Goal: Task Accomplishment & Management: Manage account settings

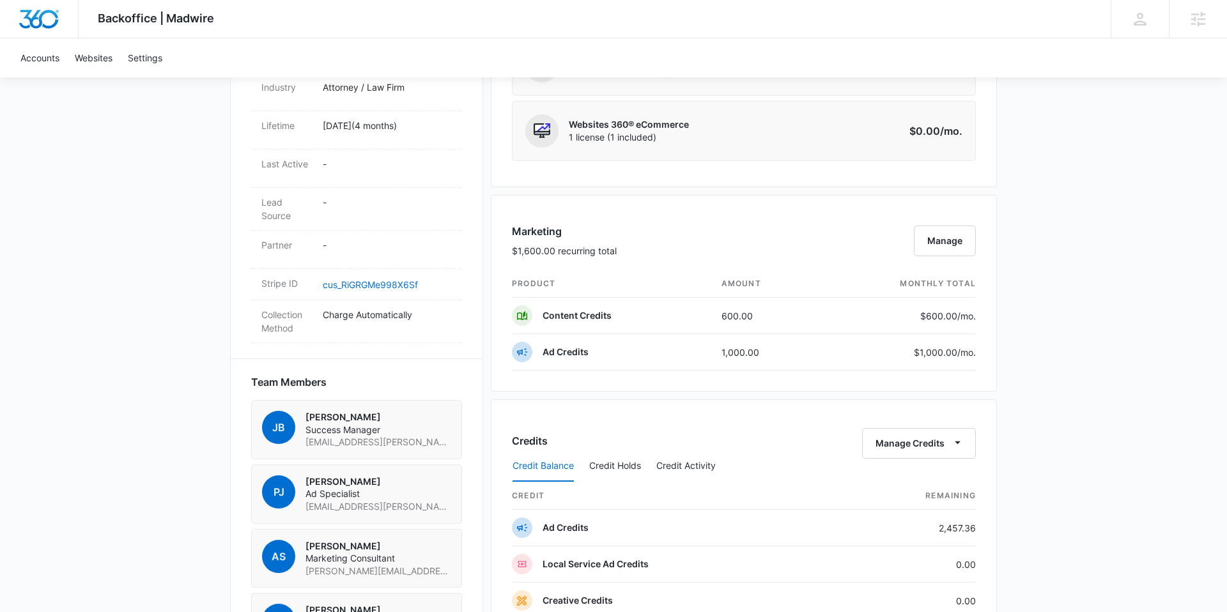
scroll to position [1147, 0]
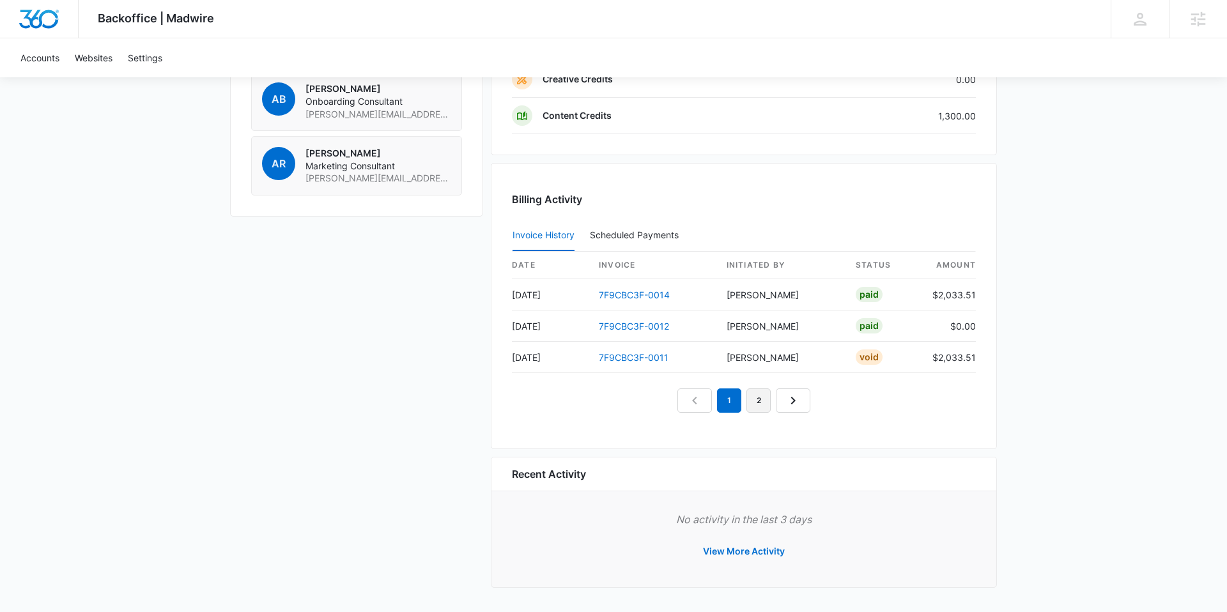
click at [752, 399] on link "2" at bounding box center [759, 401] width 24 height 24
click at [774, 403] on link "3" at bounding box center [773, 401] width 24 height 24
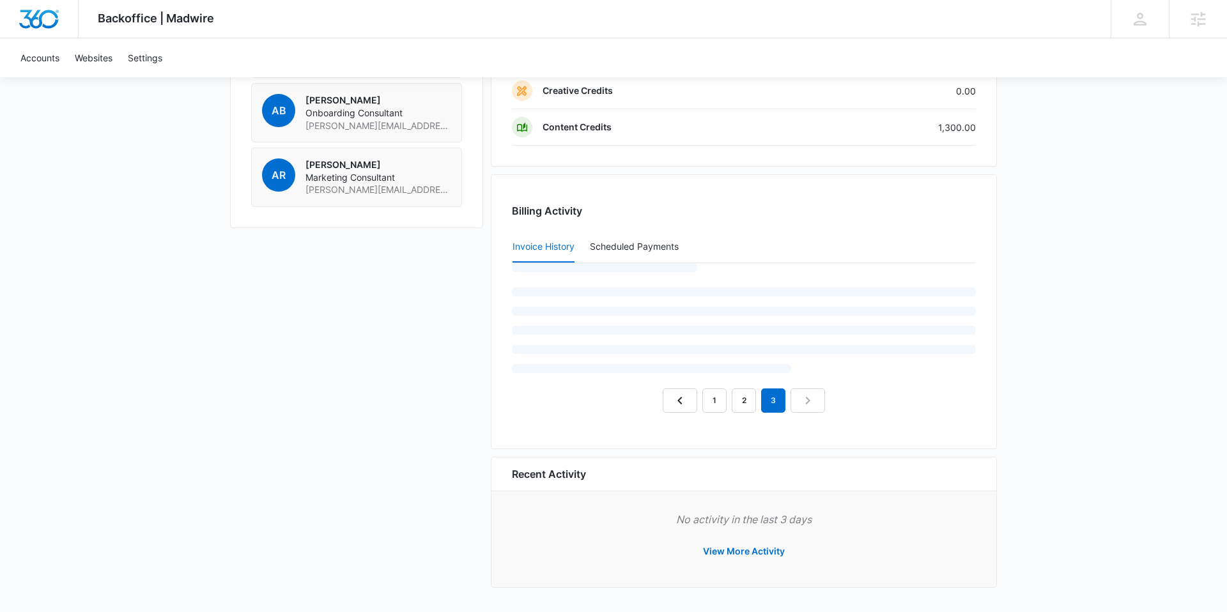
scroll to position [1115, 0]
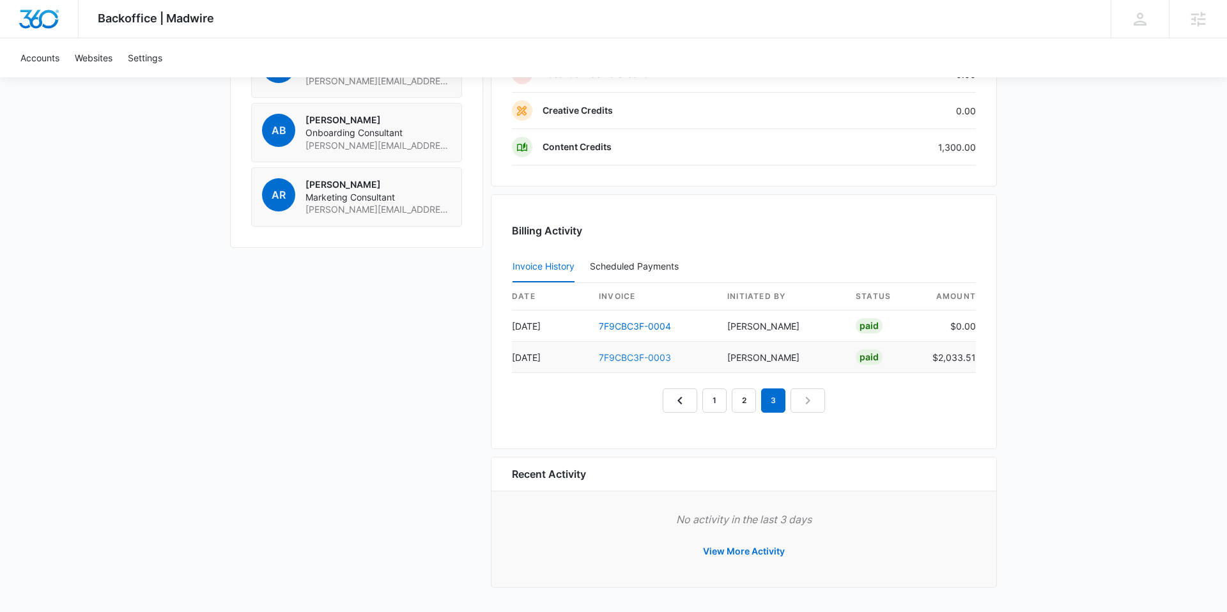
click at [622, 356] on link "7F9CBC3F-0003" at bounding box center [635, 357] width 72 height 11
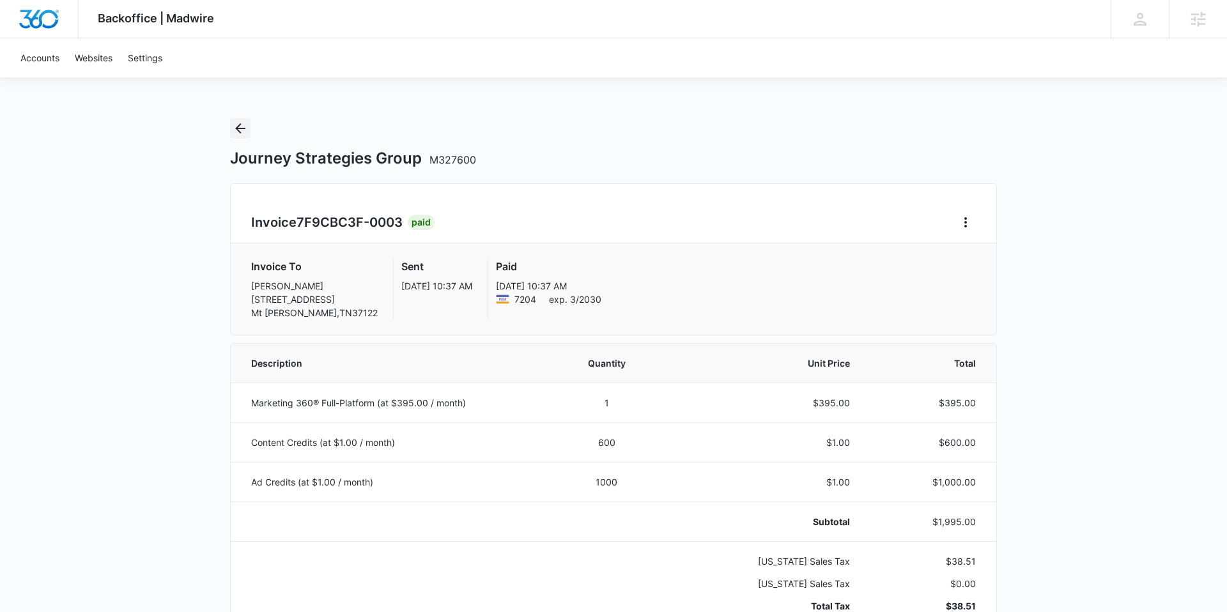
click at [244, 127] on icon "Back" at bounding box center [240, 128] width 15 height 15
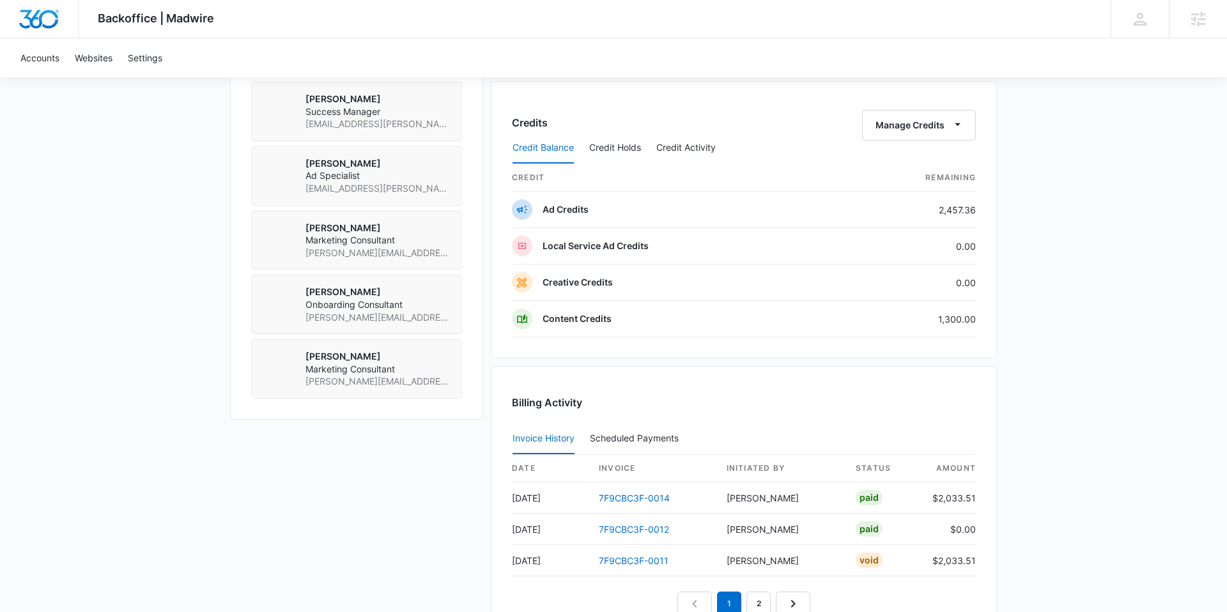
scroll to position [1147, 0]
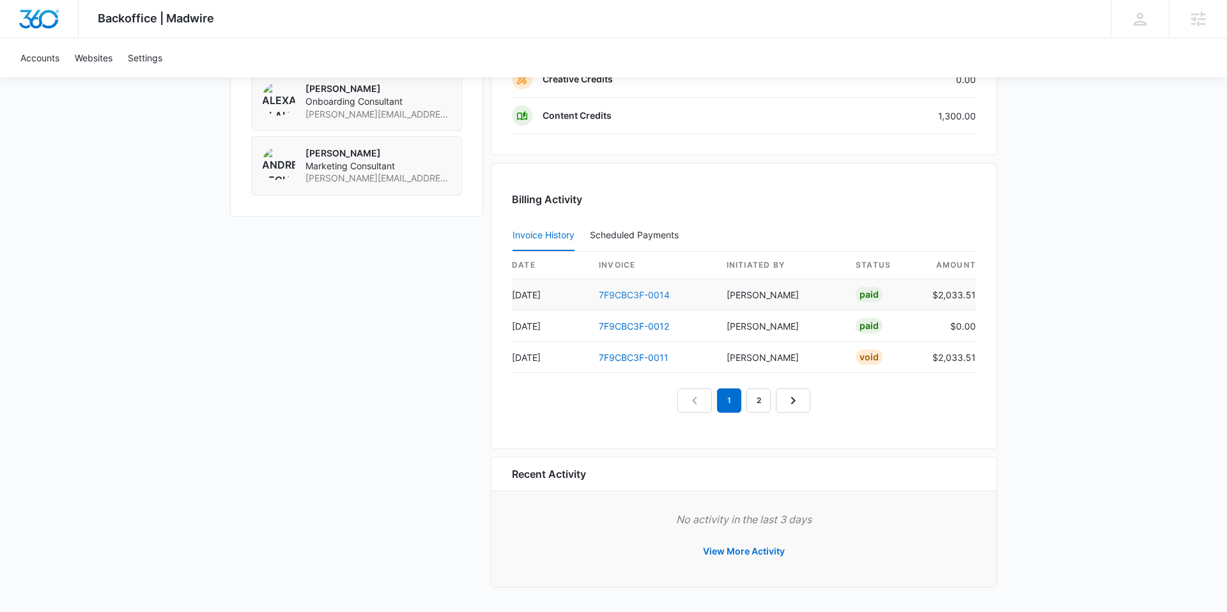
click at [615, 292] on link "7F9CBC3F-0014" at bounding box center [634, 295] width 71 height 11
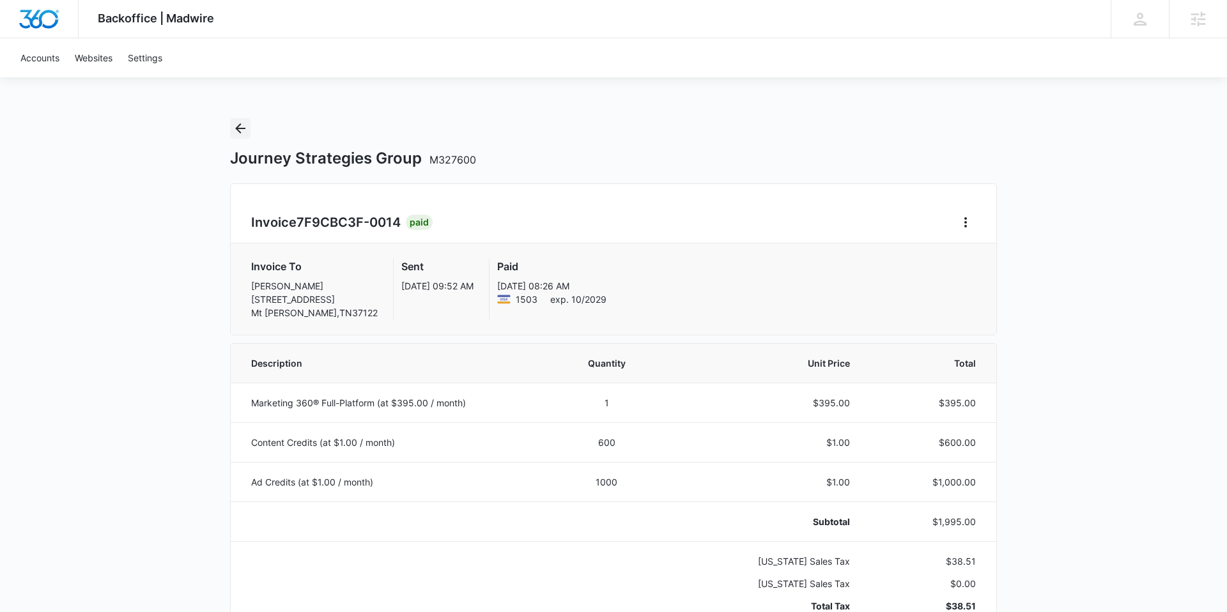
click at [242, 125] on icon "Back" at bounding box center [240, 128] width 15 height 15
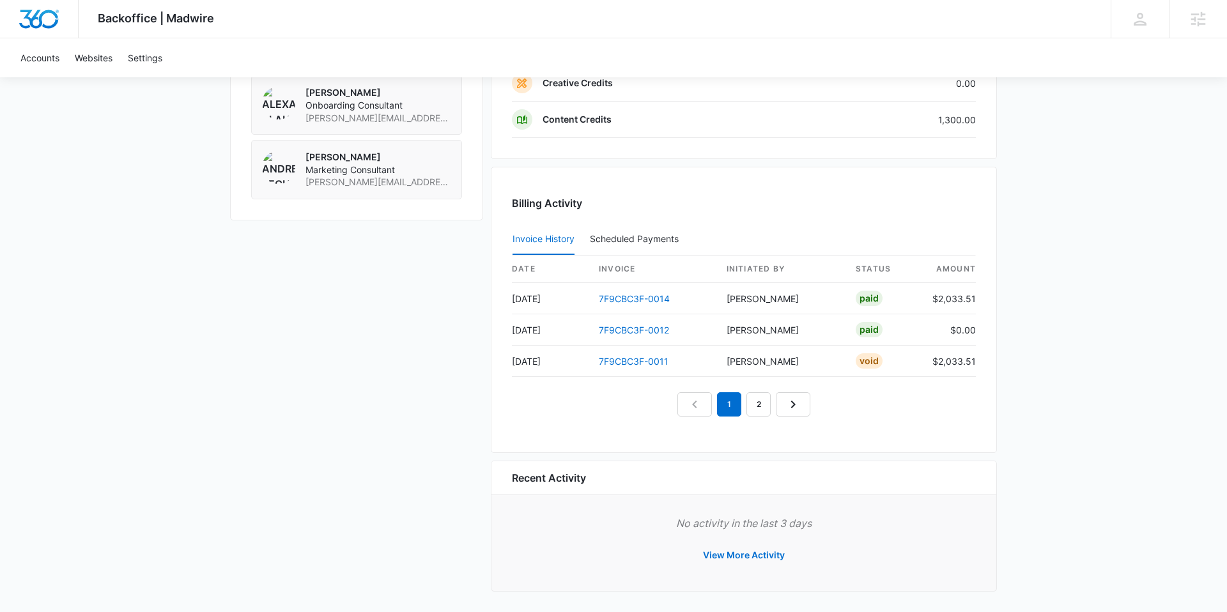
scroll to position [1147, 0]
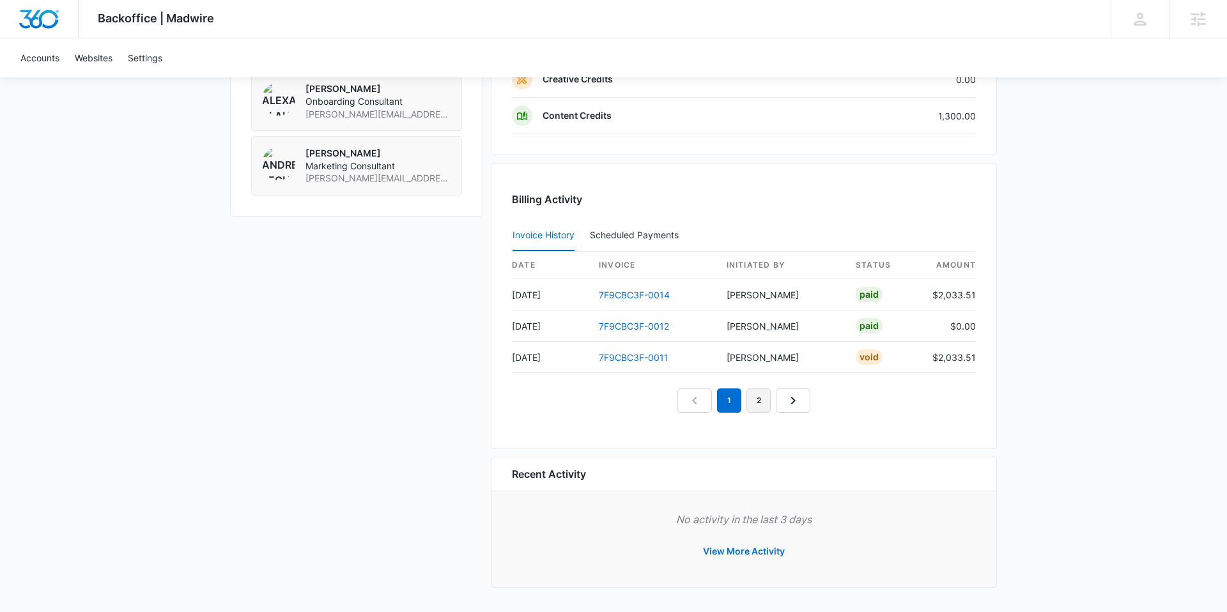
click at [757, 401] on link "2" at bounding box center [759, 401] width 24 height 24
click at [646, 357] on link "7F9CBC3F-0006" at bounding box center [635, 357] width 72 height 11
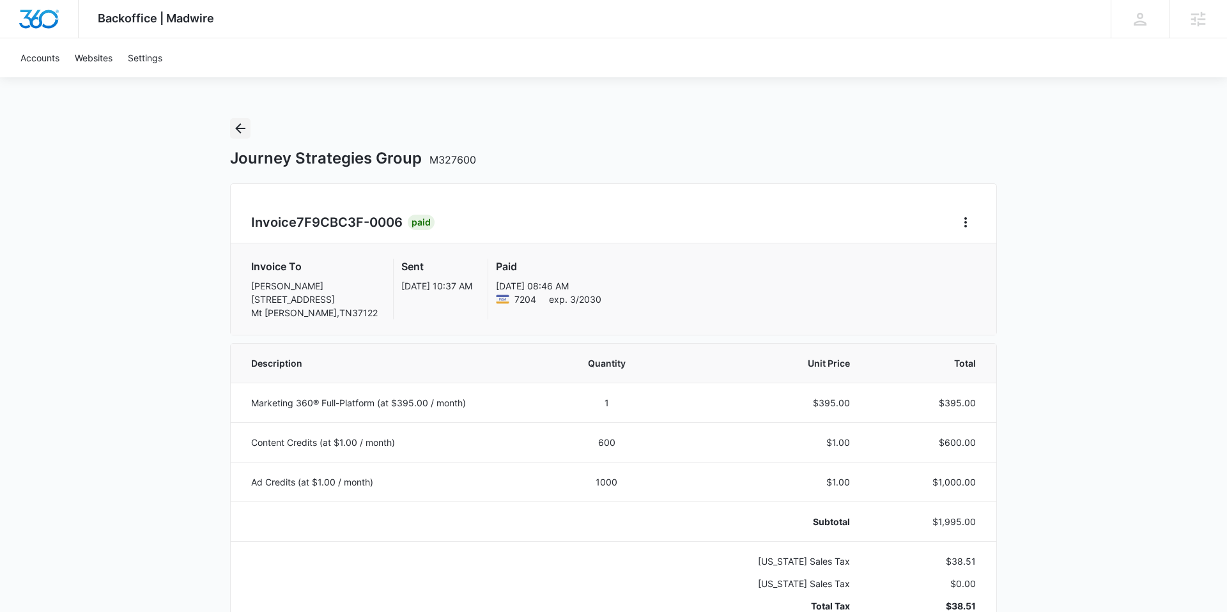
click at [242, 125] on icon "Back" at bounding box center [240, 128] width 15 height 15
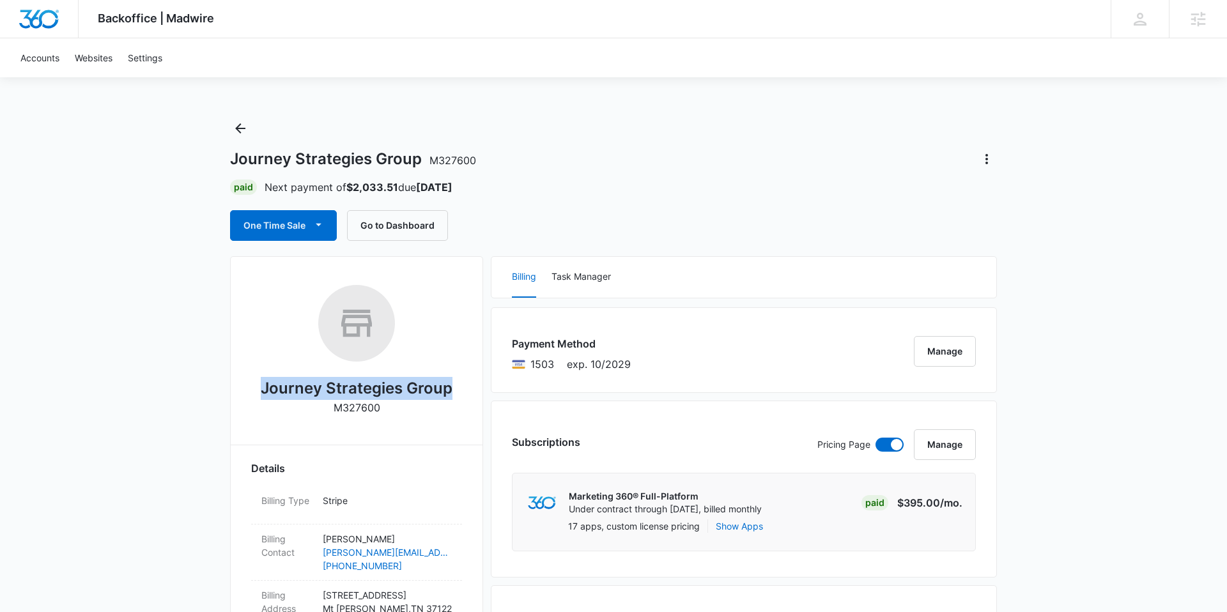
drag, startPoint x: 380, startPoint y: 391, endPoint x: 454, endPoint y: 389, distance: 74.8
click at [454, 389] on div "Journey Strategies Group M327600" at bounding box center [356, 354] width 211 height 139
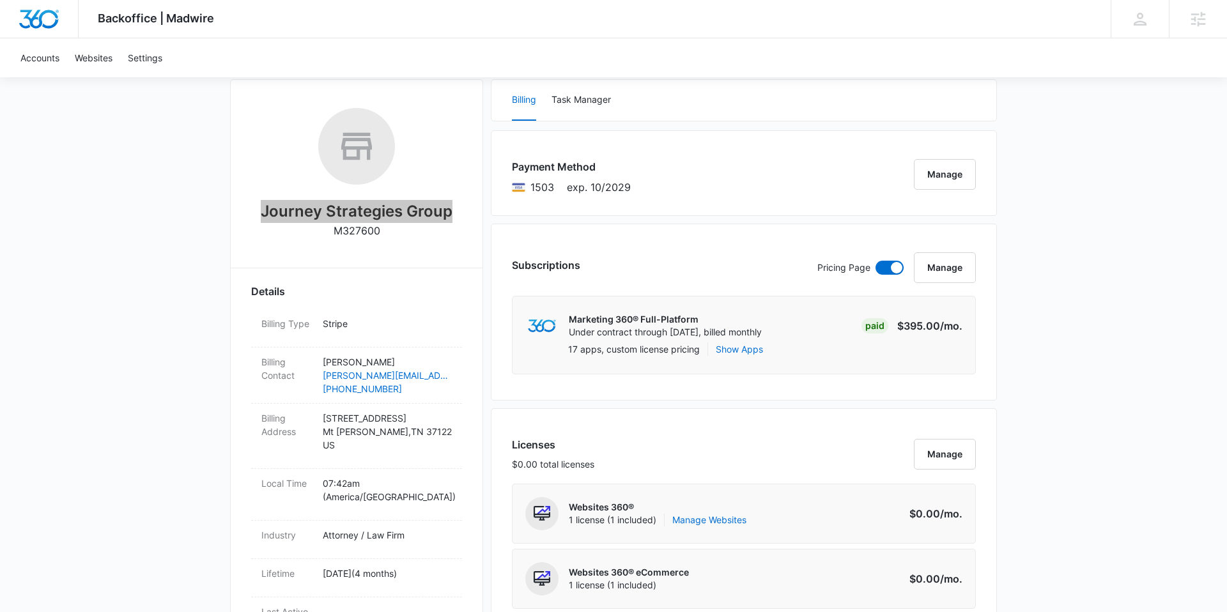
scroll to position [189, 0]
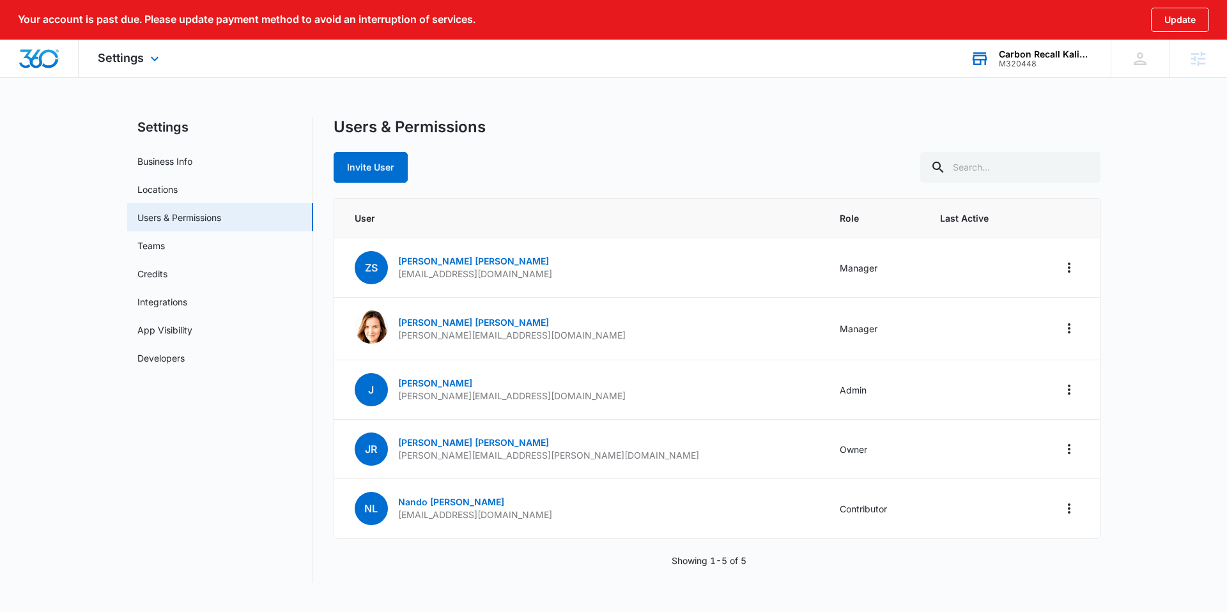
click at [1034, 57] on div "Carbon Recall Kalispell" at bounding box center [1045, 54] width 93 height 10
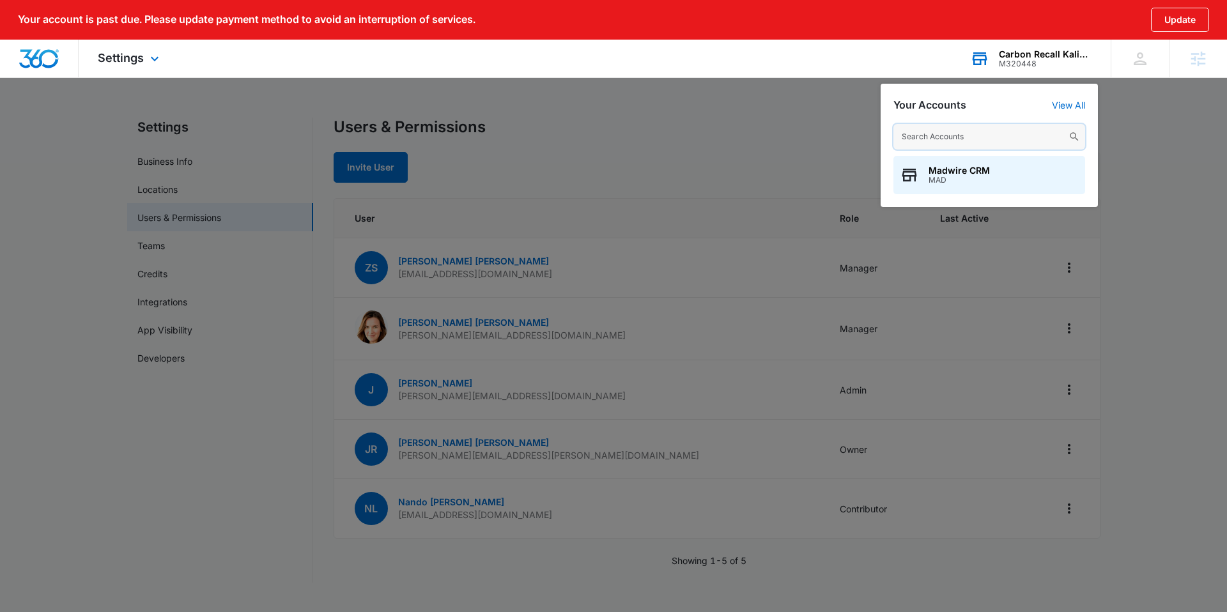
click at [922, 132] on input "text" at bounding box center [990, 137] width 192 height 26
paste input "Journey Strategies Group"
type input "Journey Strategies Group"
click at [990, 176] on span "M327600" at bounding box center [986, 180] width 114 height 9
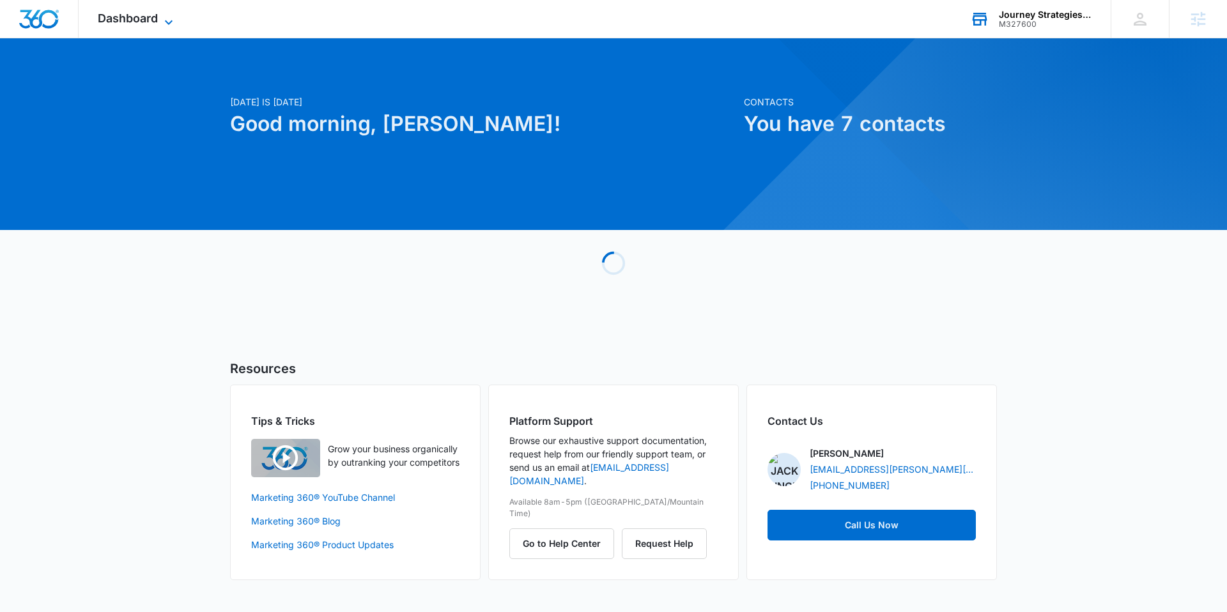
click at [130, 22] on span "Dashboard" at bounding box center [128, 18] width 60 height 13
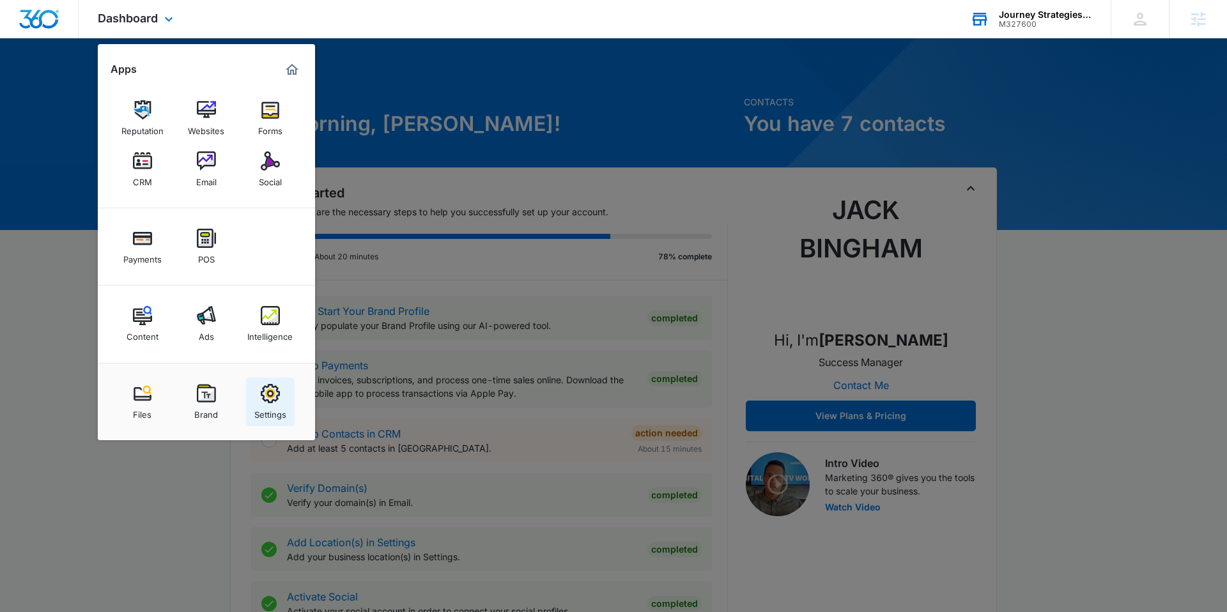
click at [277, 400] on img at bounding box center [270, 393] width 19 height 19
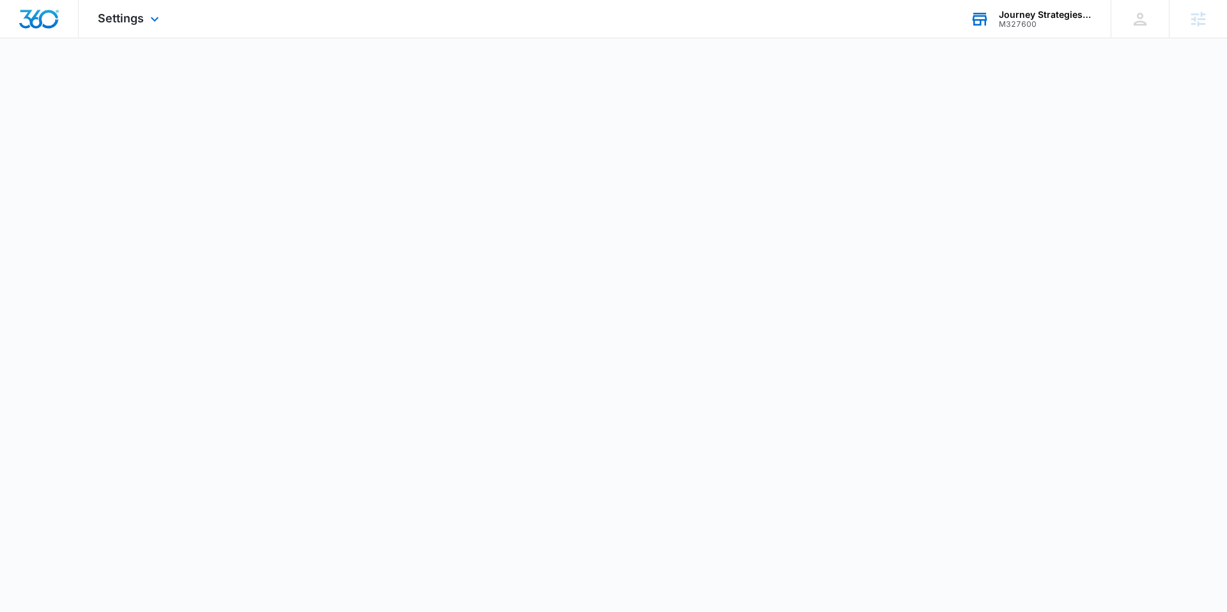
select select "30"
select select "US"
select select "America/[GEOGRAPHIC_DATA]"
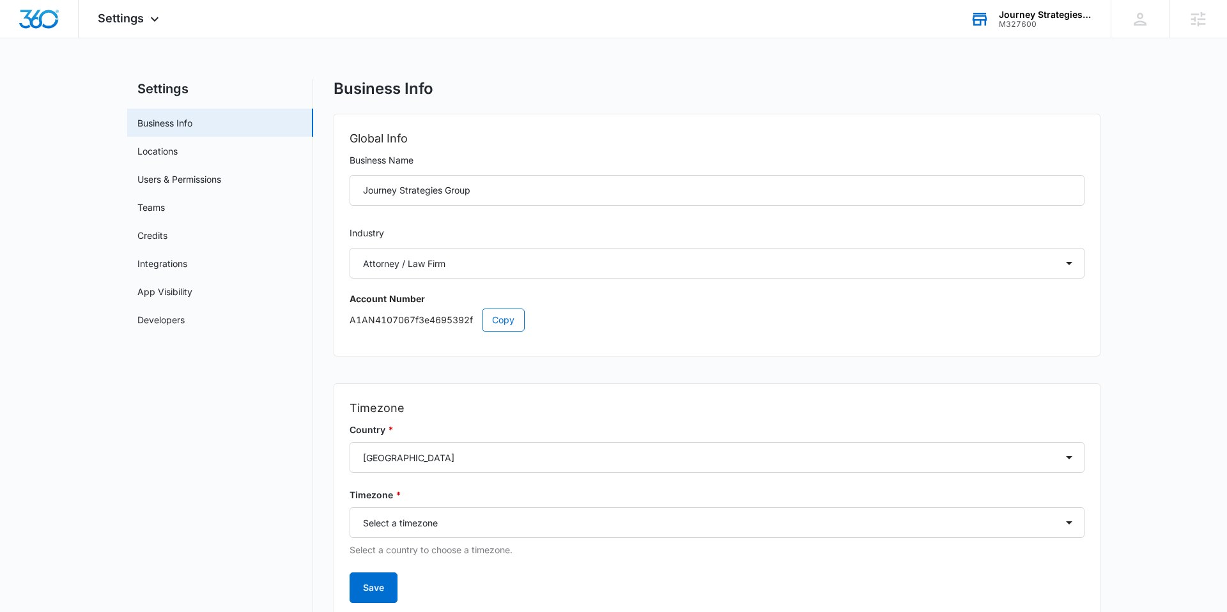
click at [1015, 19] on div "Journey Strategies Group" at bounding box center [1045, 15] width 93 height 10
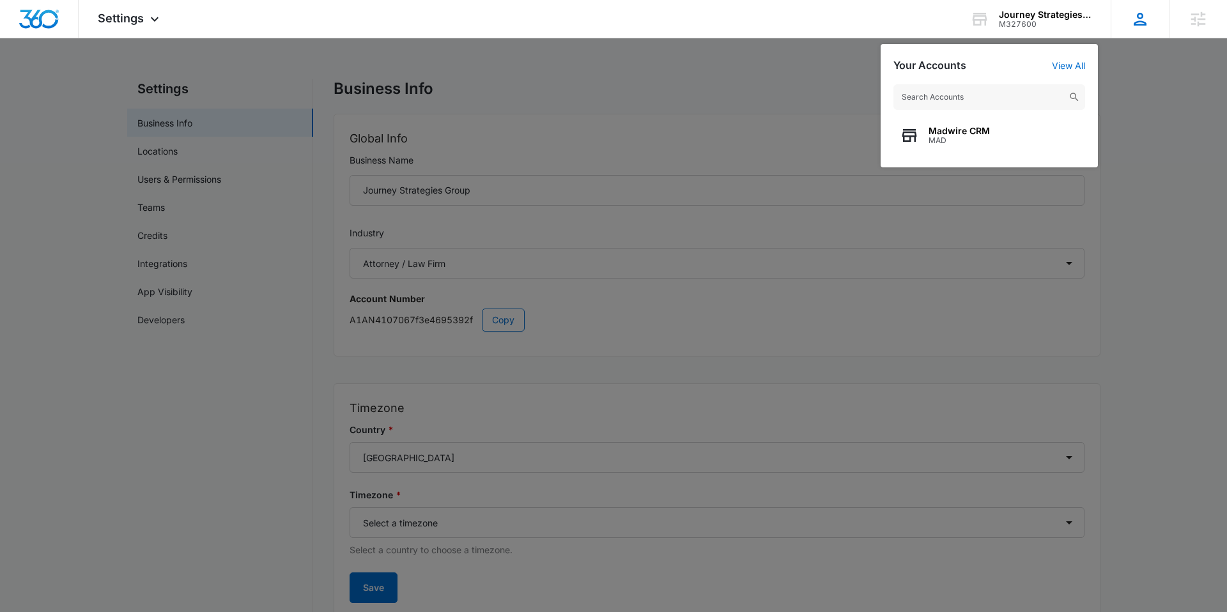
scroll to position [4, 0]
click at [1134, 28] on icon at bounding box center [1140, 19] width 19 height 19
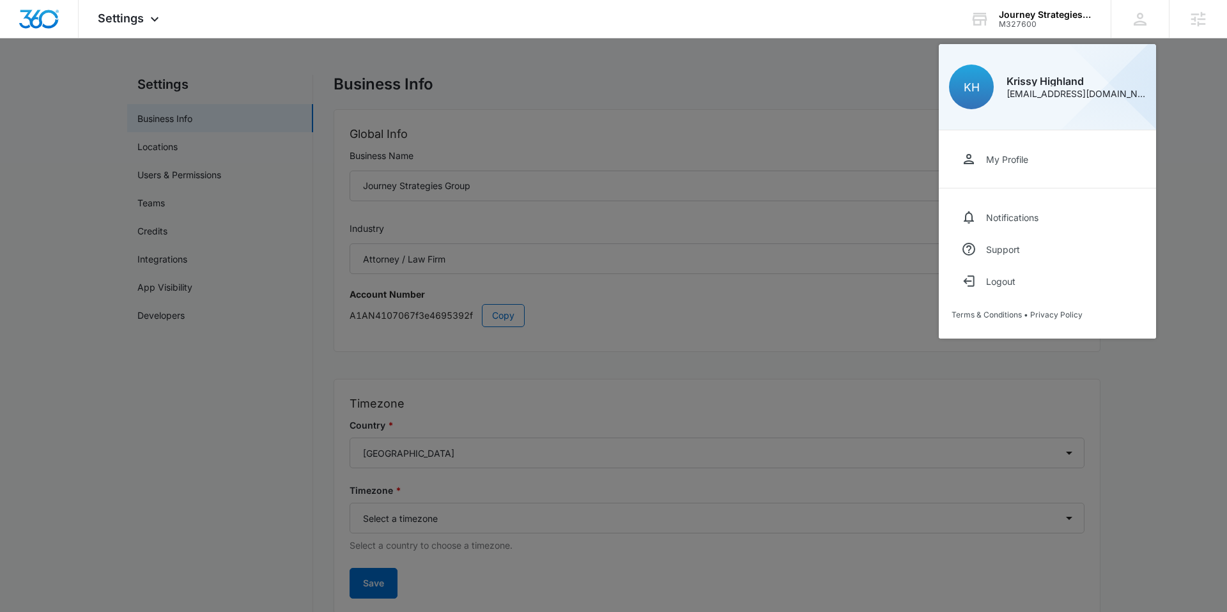
click at [868, 68] on div at bounding box center [613, 306] width 1227 height 612
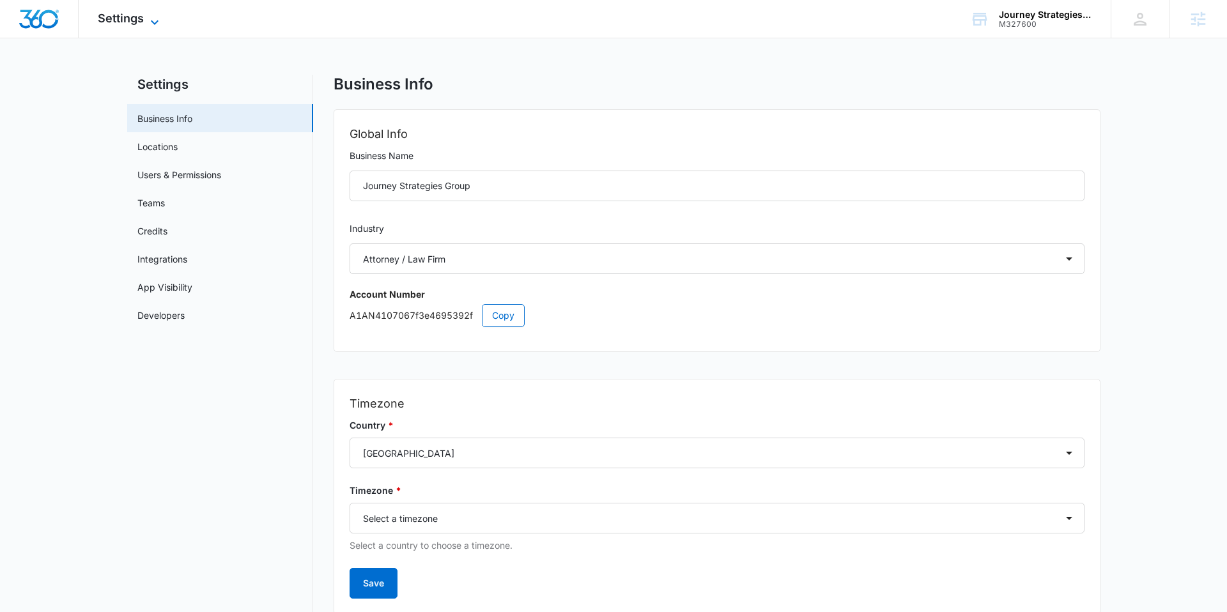
click at [125, 20] on span "Settings" at bounding box center [121, 18] width 46 height 13
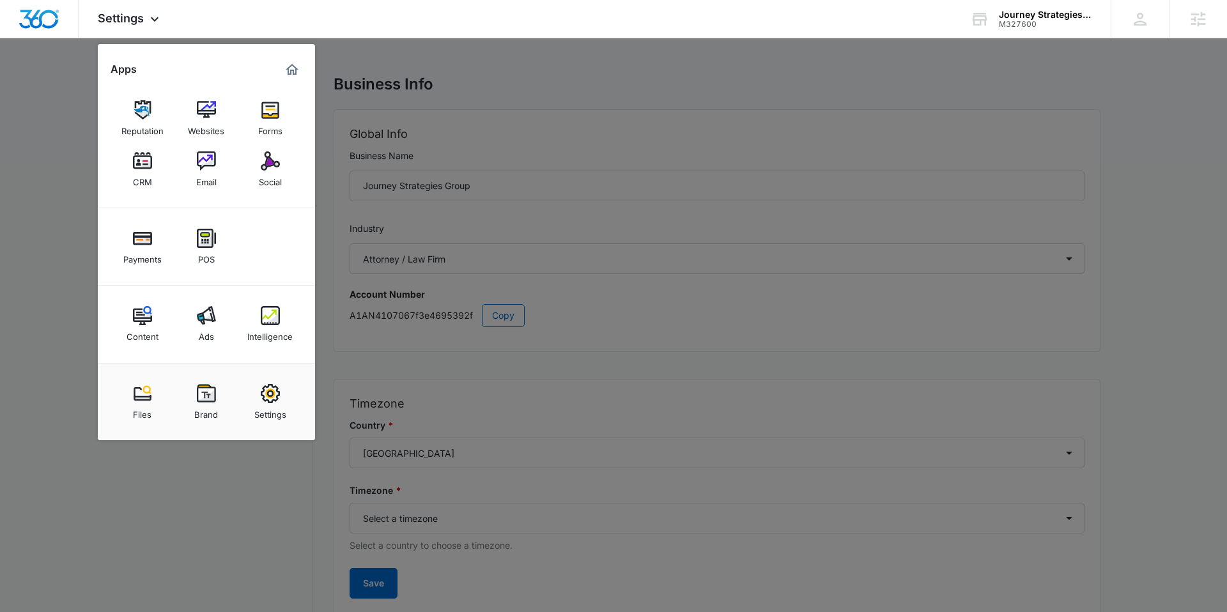
click at [1080, 40] on div at bounding box center [613, 306] width 1227 height 612
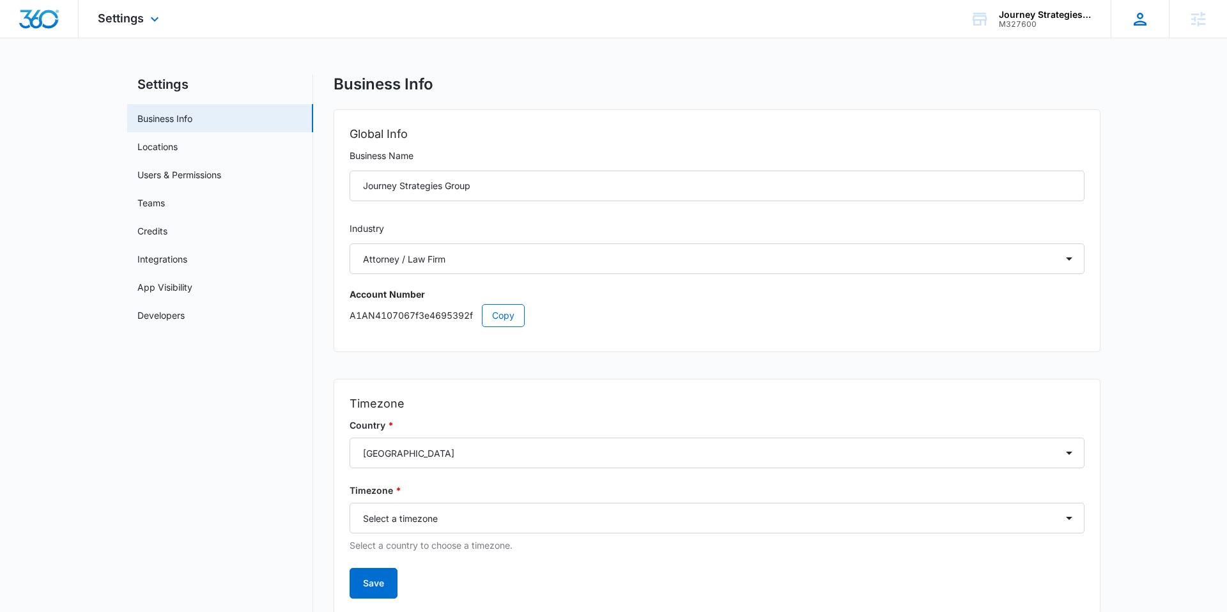
click at [1134, 22] on icon at bounding box center [1140, 19] width 19 height 19
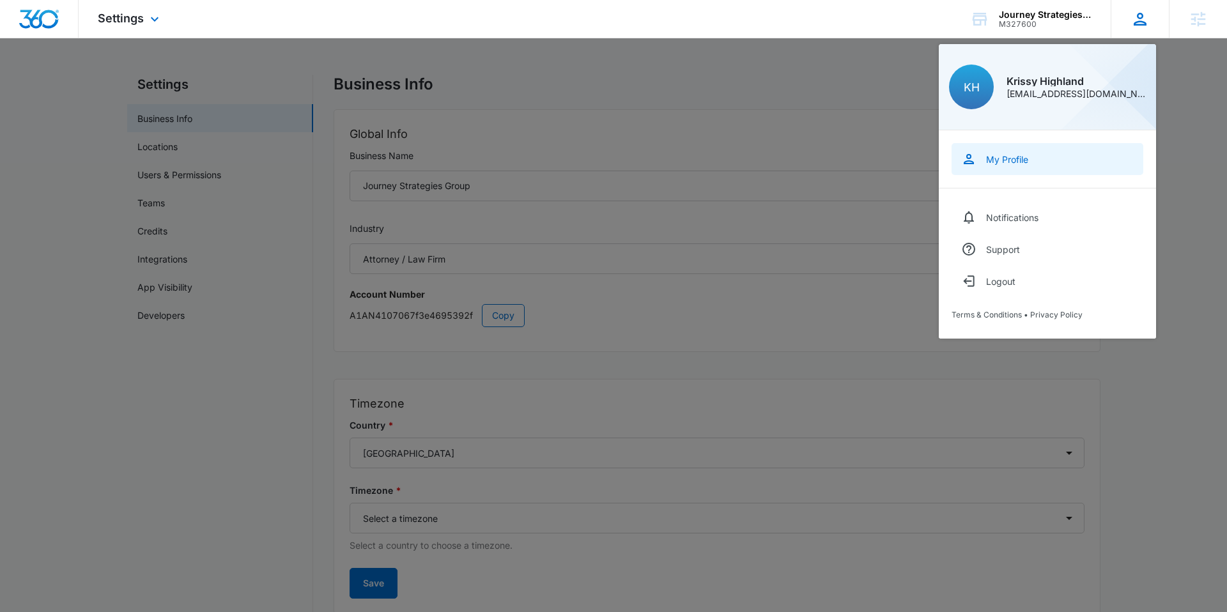
click at [1016, 150] on link "My Profile" at bounding box center [1048, 159] width 192 height 32
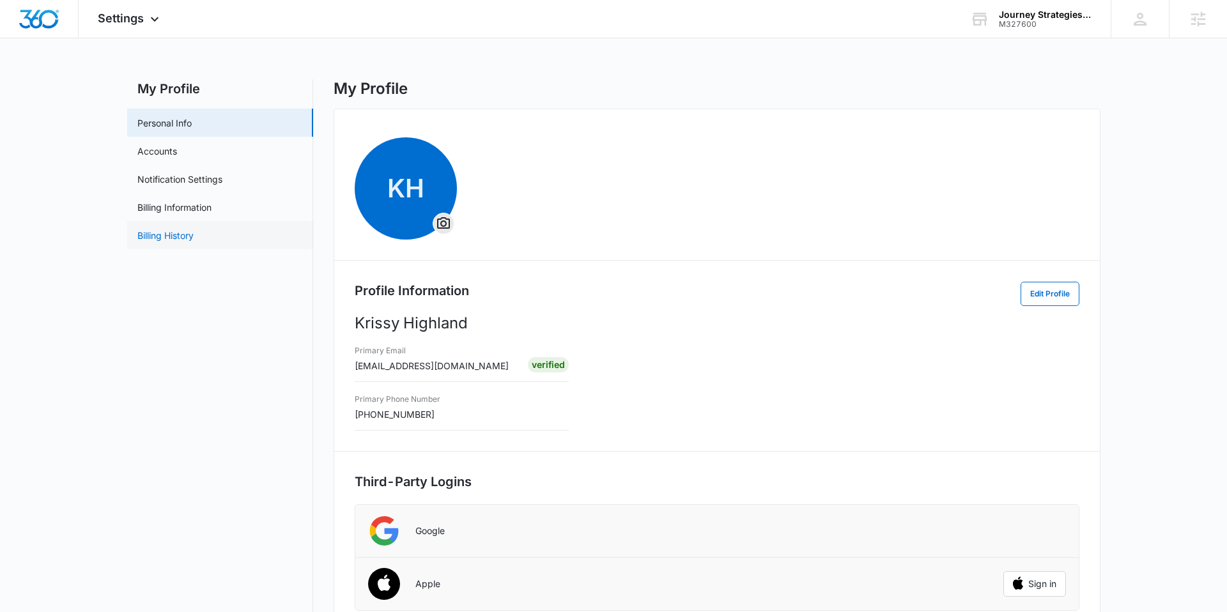
click at [182, 237] on link "Billing History" at bounding box center [165, 235] width 56 height 13
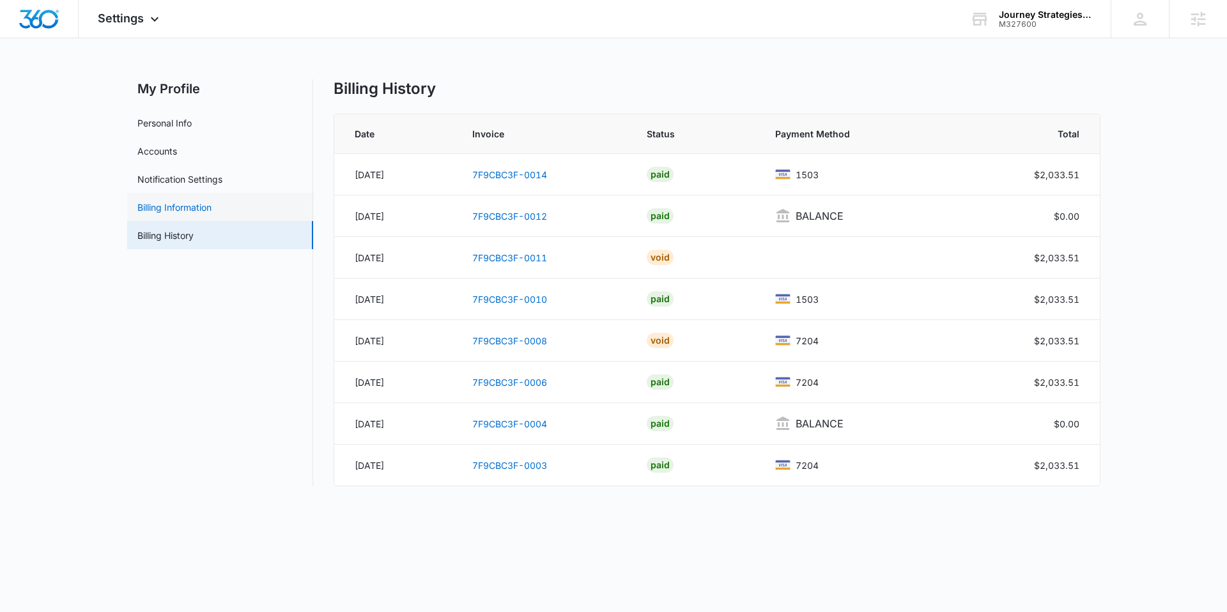
click at [199, 205] on link "Billing Information" at bounding box center [174, 207] width 74 height 13
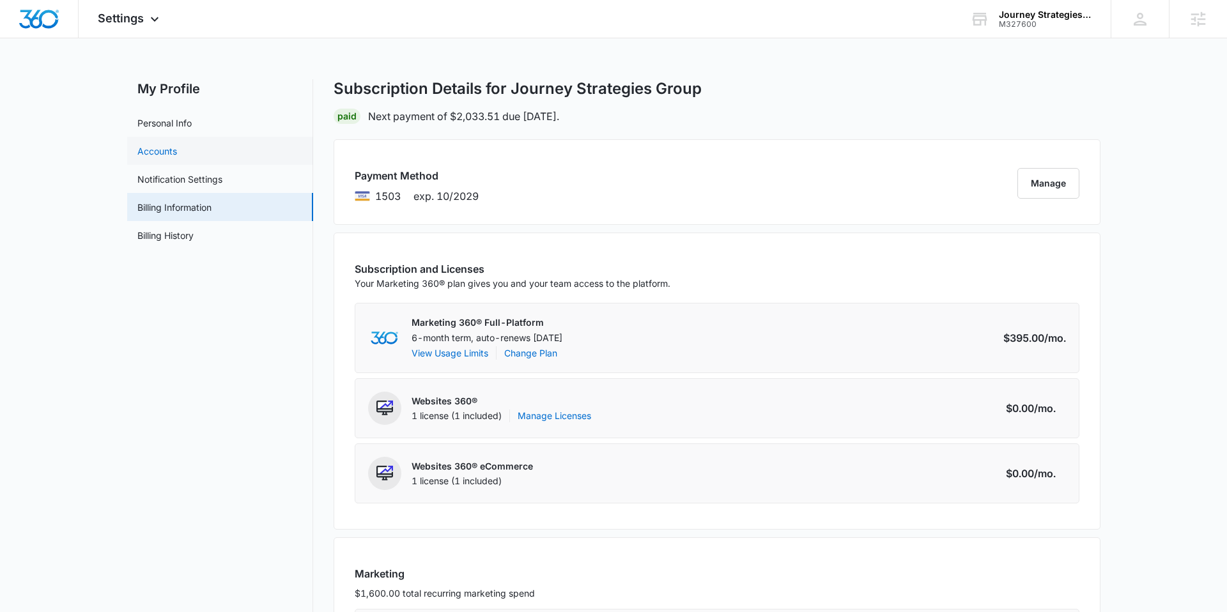
click at [177, 155] on link "Accounts" at bounding box center [157, 150] width 40 height 13
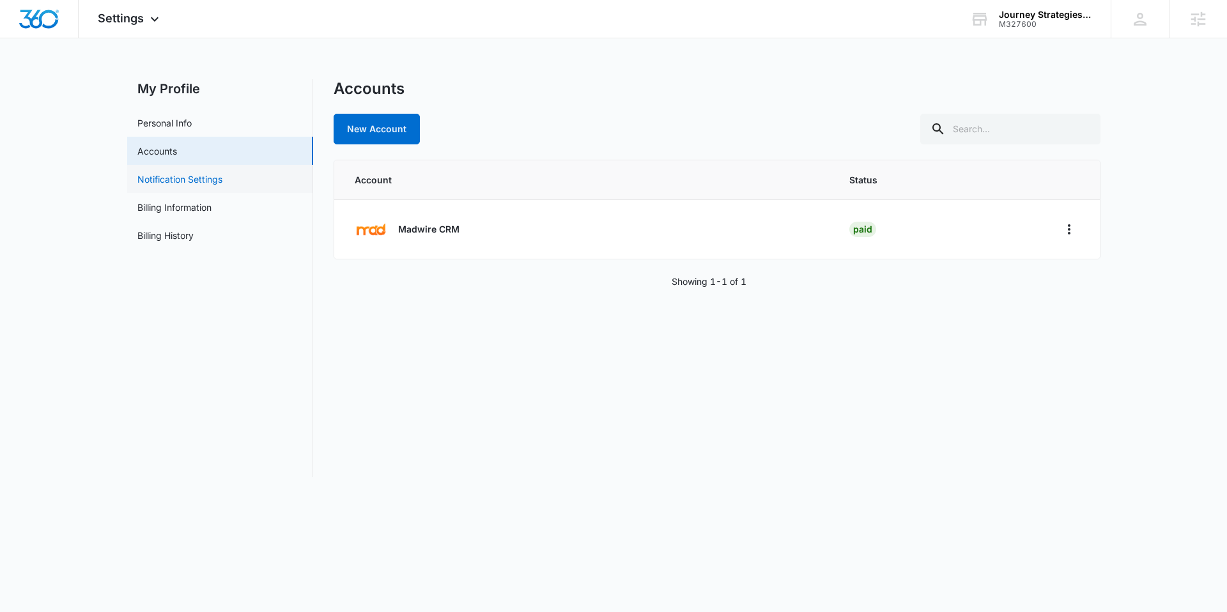
click at [185, 185] on link "Notification Settings" at bounding box center [179, 179] width 85 height 13
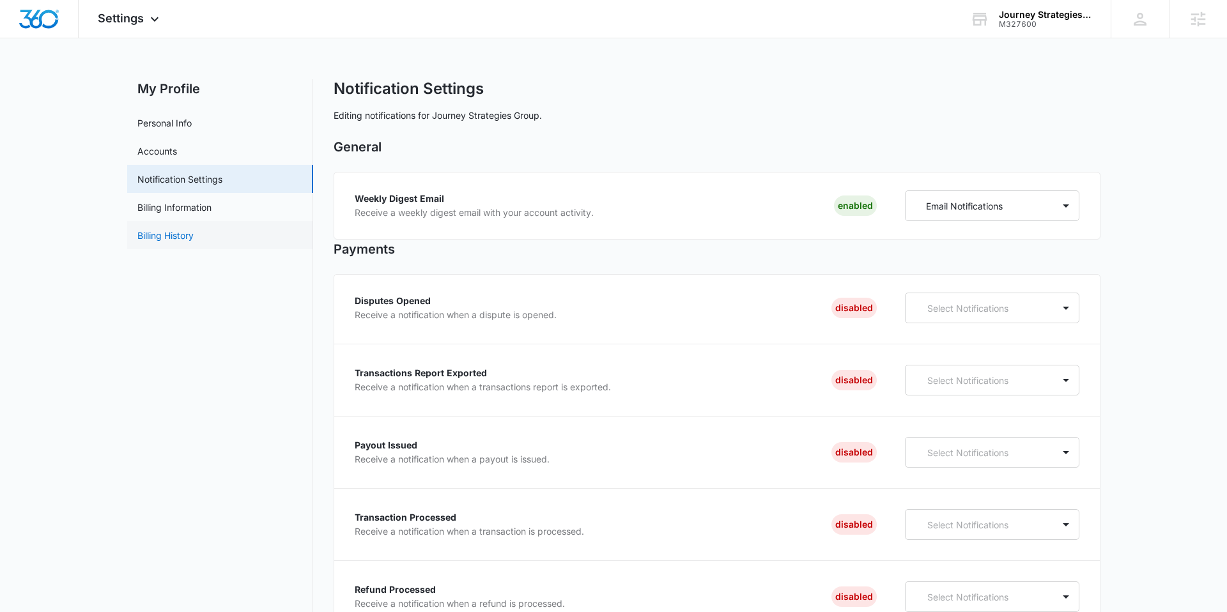
click at [178, 239] on link "Billing History" at bounding box center [165, 235] width 56 height 13
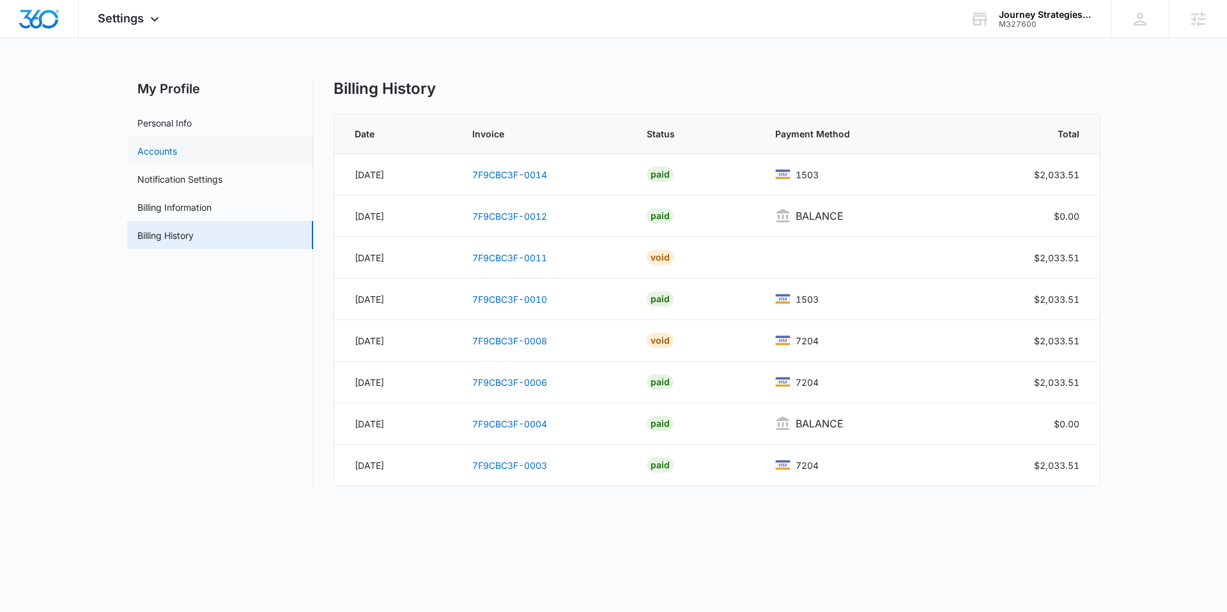
click at [177, 148] on link "Accounts" at bounding box center [157, 150] width 40 height 13
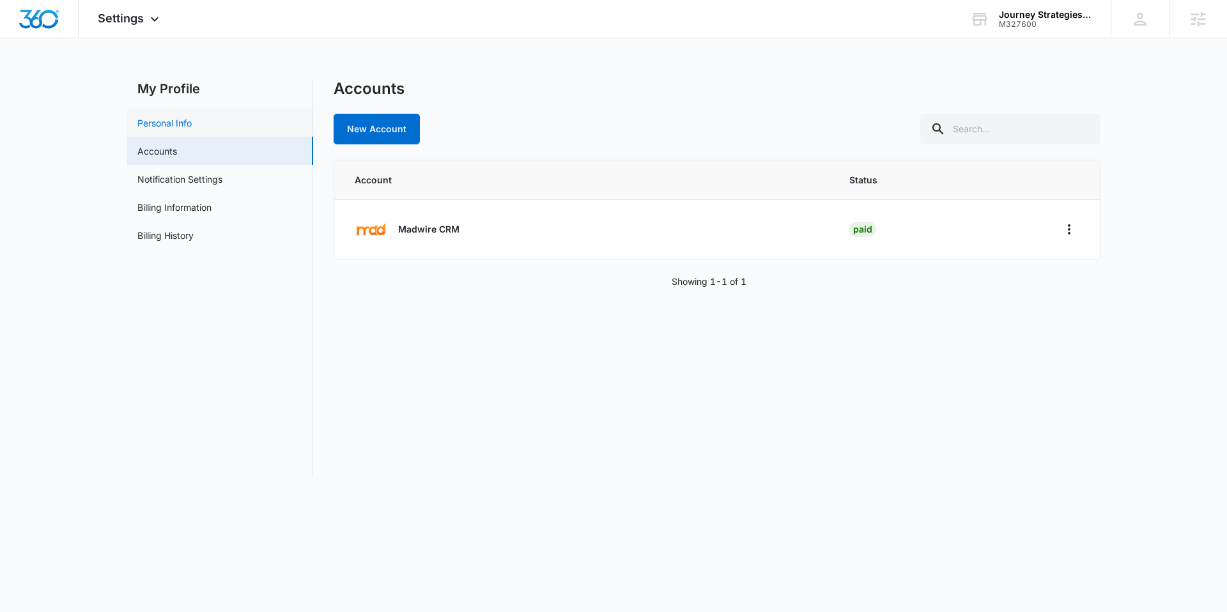
click at [190, 130] on link "Personal Info" at bounding box center [164, 122] width 54 height 13
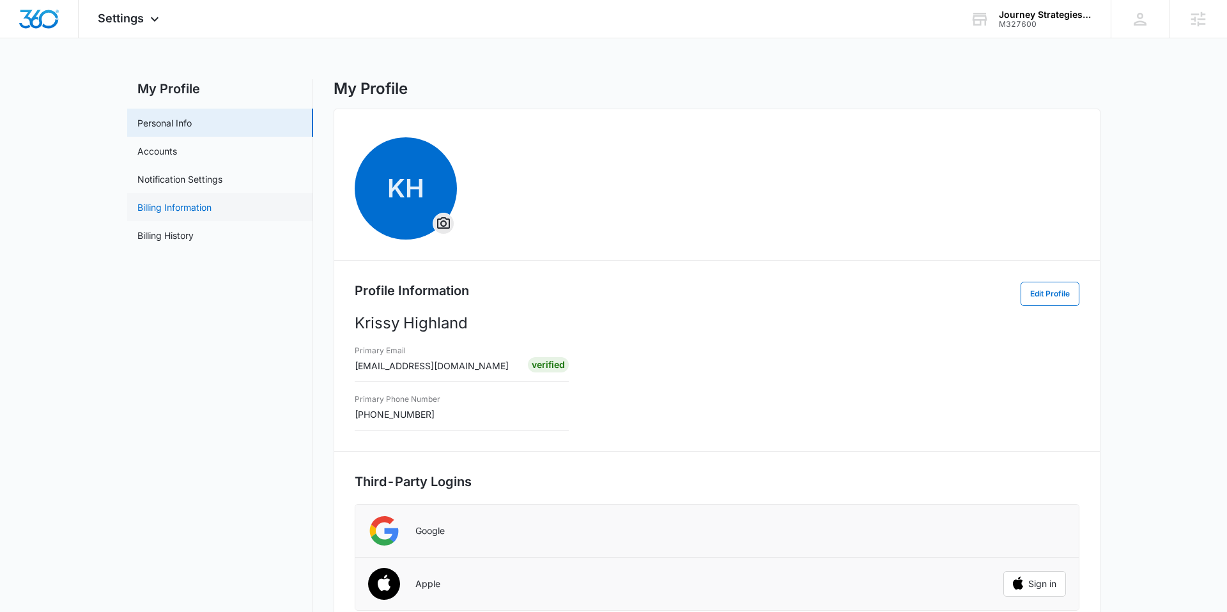
click at [179, 208] on link "Billing Information" at bounding box center [174, 207] width 74 height 13
